Goal: Obtain resource: Obtain resource

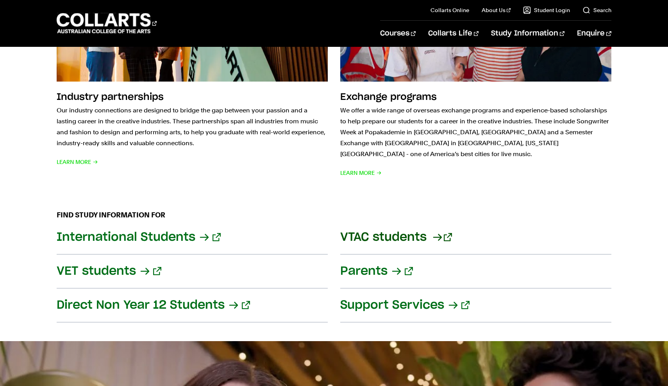
scroll to position [840, 0]
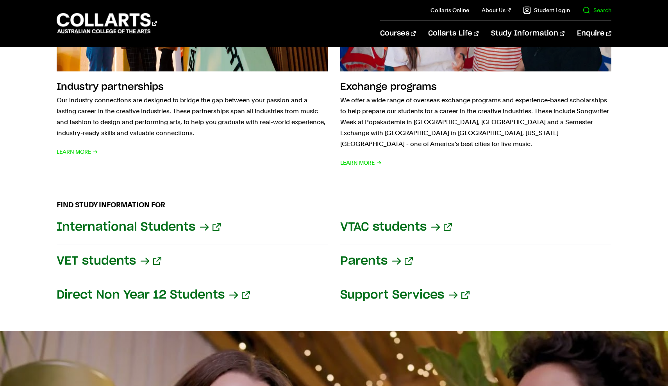
click at [611, 5] on il "Search" at bounding box center [590, 10] width 41 height 20
click at [593, 10] on link "Search" at bounding box center [597, 10] width 29 height 8
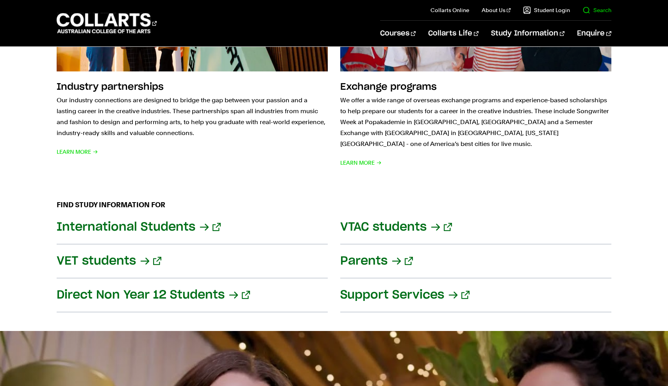
scroll to position [0, 0]
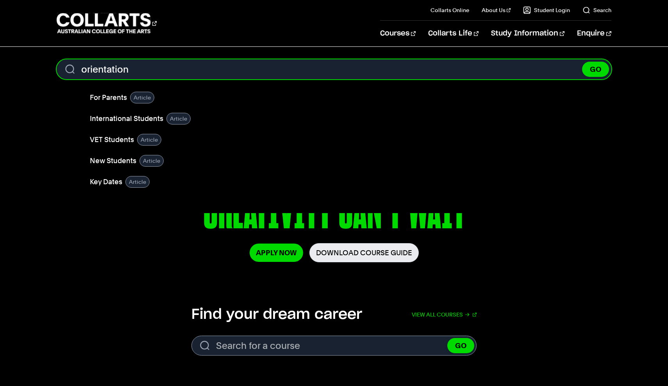
type input "orientation"
click at [595, 69] on button "GO" at bounding box center [595, 69] width 27 height 15
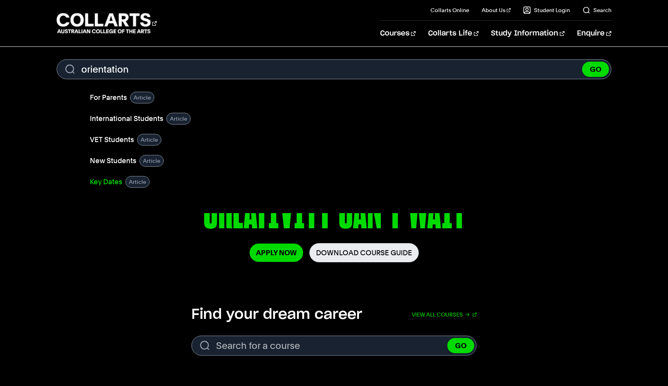
click at [114, 184] on link "Key Dates" at bounding box center [106, 182] width 32 height 11
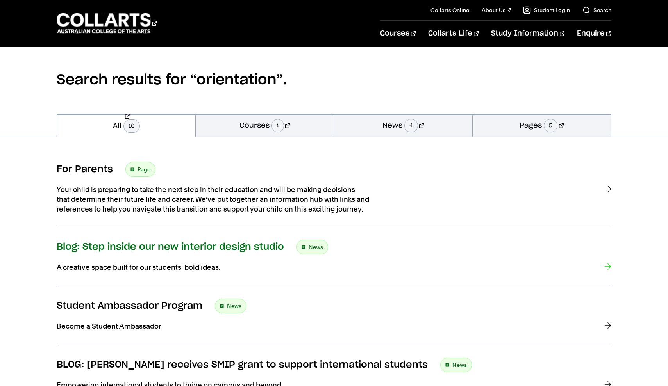
scroll to position [52, 0]
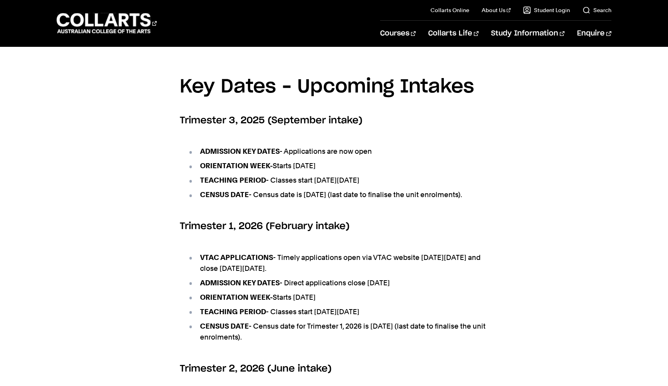
scroll to position [277, 0]
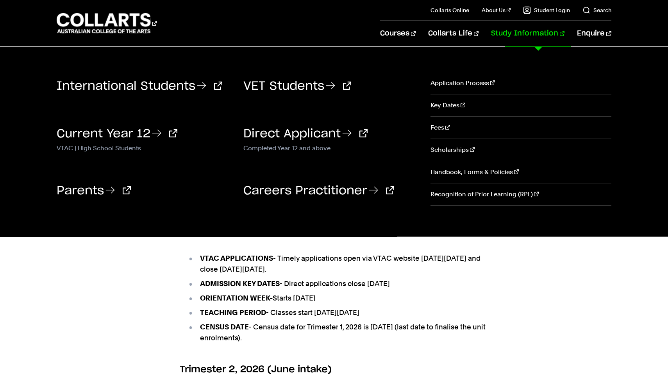
click at [522, 43] on link "Study Information" at bounding box center [527, 34] width 73 height 26
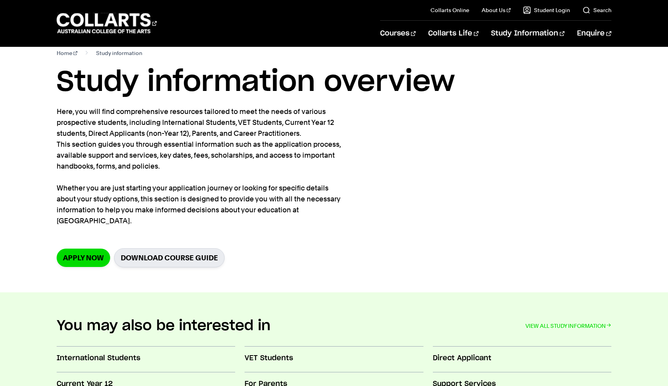
scroll to position [58, 0]
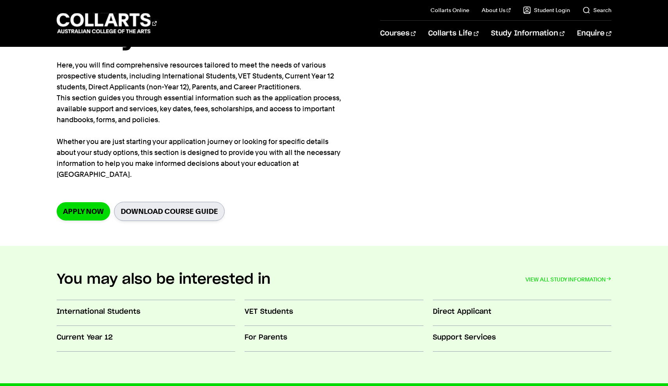
click at [179, 202] on link "Download Course Guide" at bounding box center [169, 211] width 111 height 19
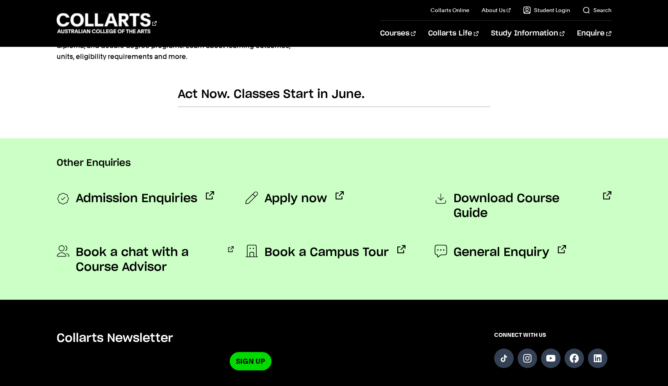
scroll to position [415, 0]
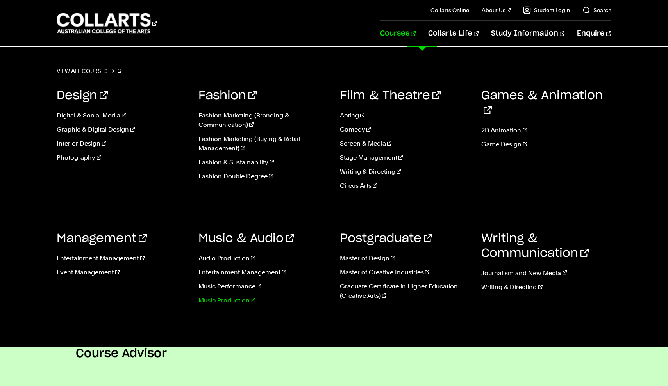
click at [234, 300] on link "Music Production" at bounding box center [263, 300] width 130 height 9
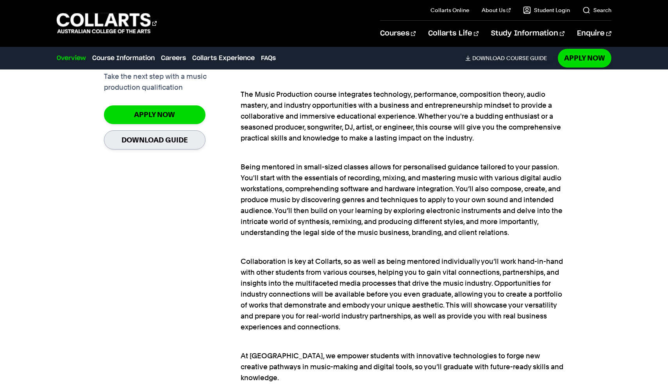
scroll to position [598, 0]
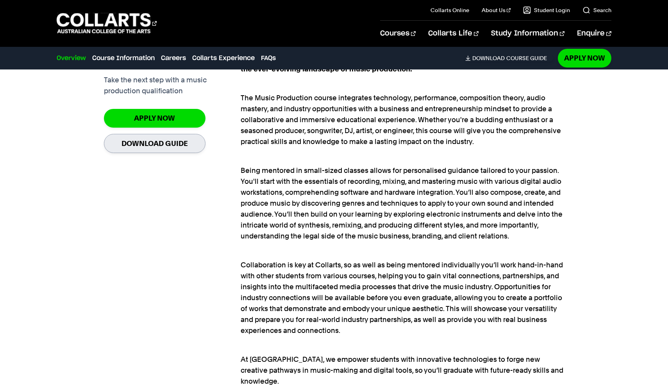
click at [182, 141] on link "Download Guide" at bounding box center [155, 143] width 102 height 19
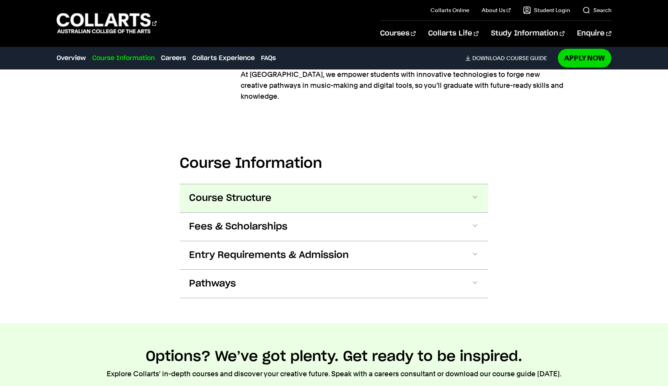
click at [279, 195] on button "Course Structure" at bounding box center [334, 198] width 309 height 28
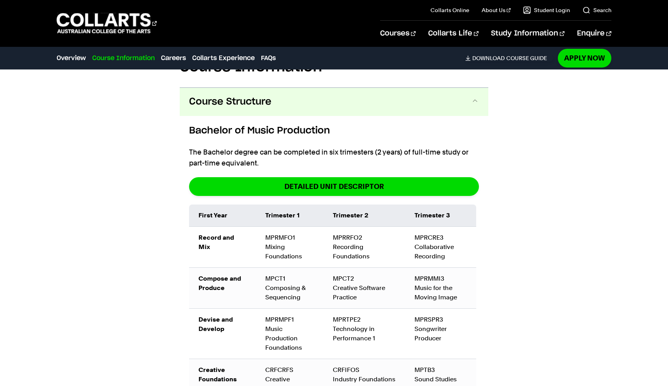
scroll to position [930, 0]
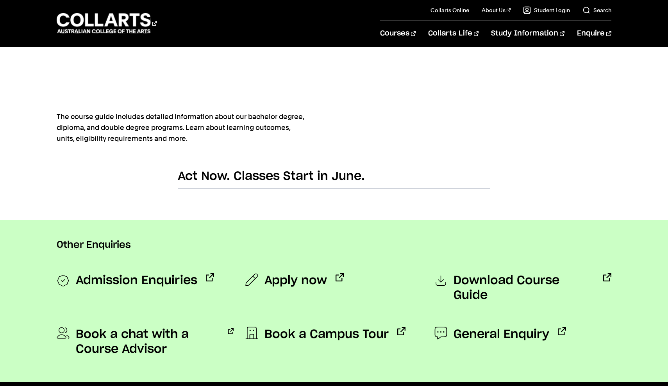
scroll to position [530, 0]
